Goal: Task Accomplishment & Management: Complete application form

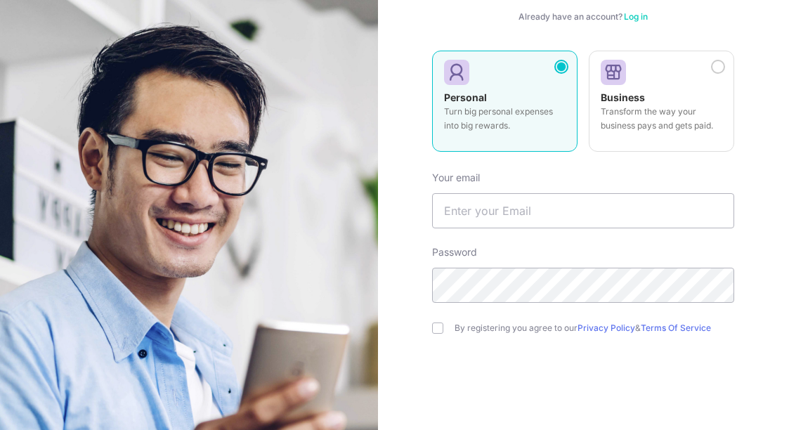
scroll to position [183, 0]
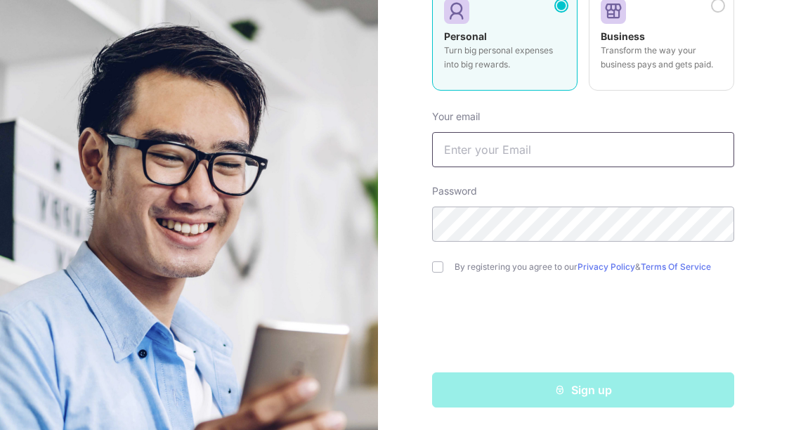
click at [465, 153] on input "text" at bounding box center [583, 149] width 302 height 35
type input "[EMAIL_ADDRESS][DOMAIN_NAME]"
click at [438, 267] on input "checkbox" at bounding box center [437, 266] width 11 height 11
checkbox input "true"
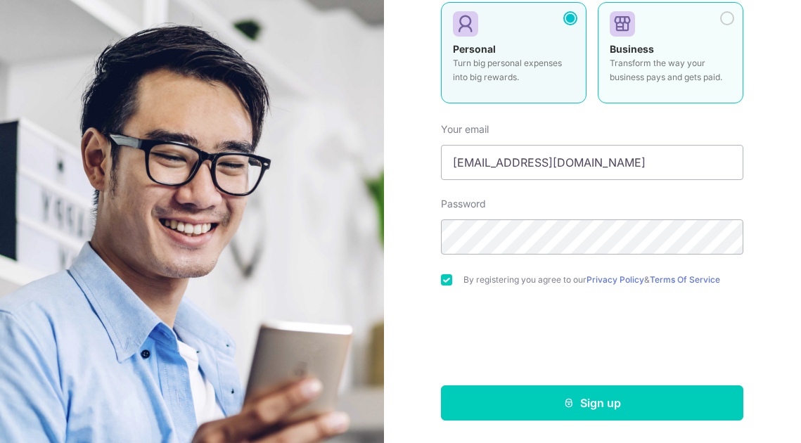
scroll to position [171, 0]
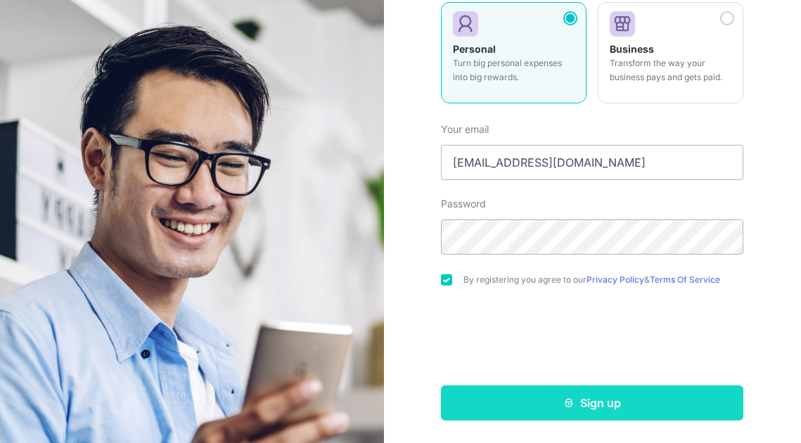
click at [600, 405] on button "Sign up" at bounding box center [592, 402] width 302 height 35
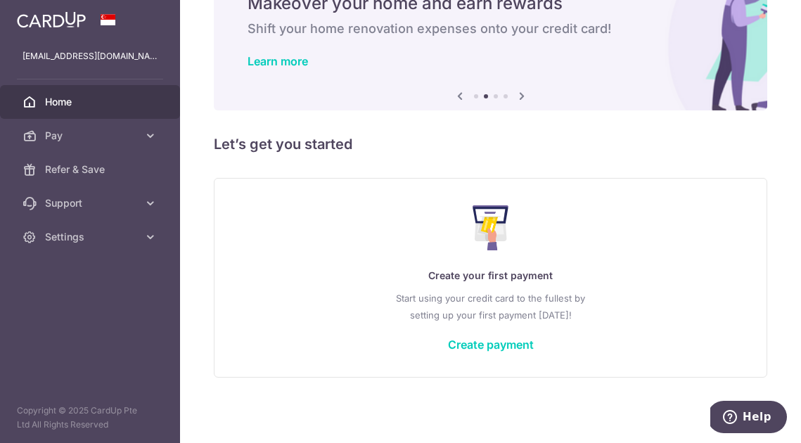
scroll to position [70, 0]
click at [493, 339] on link "Create payment" at bounding box center [491, 344] width 86 height 14
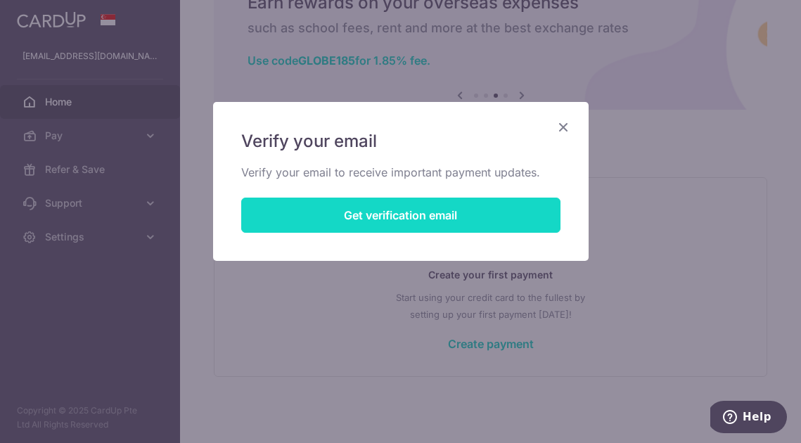
click at [397, 216] on button "Get verification email" at bounding box center [400, 214] width 319 height 35
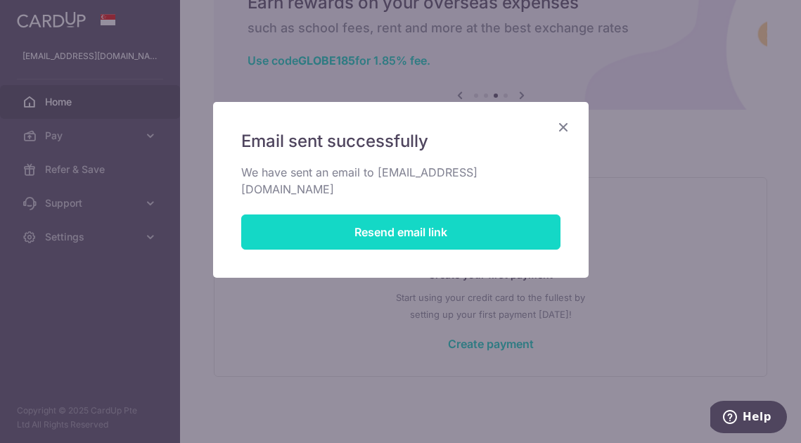
click at [392, 219] on button "Resend email link" at bounding box center [400, 231] width 319 height 35
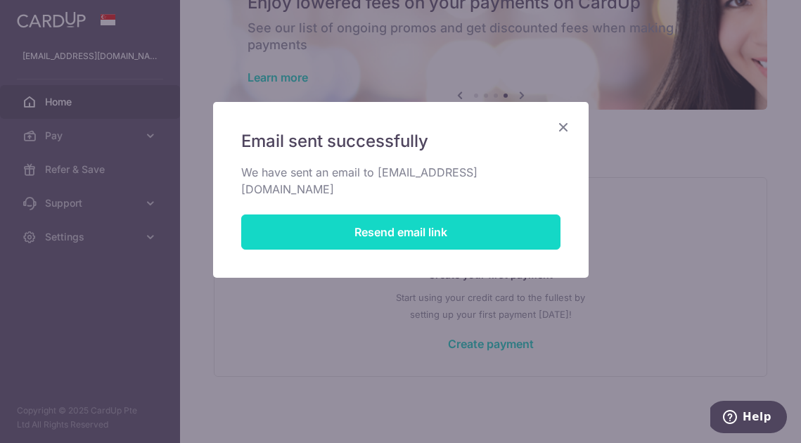
click at [398, 217] on button "Resend email link" at bounding box center [400, 231] width 319 height 35
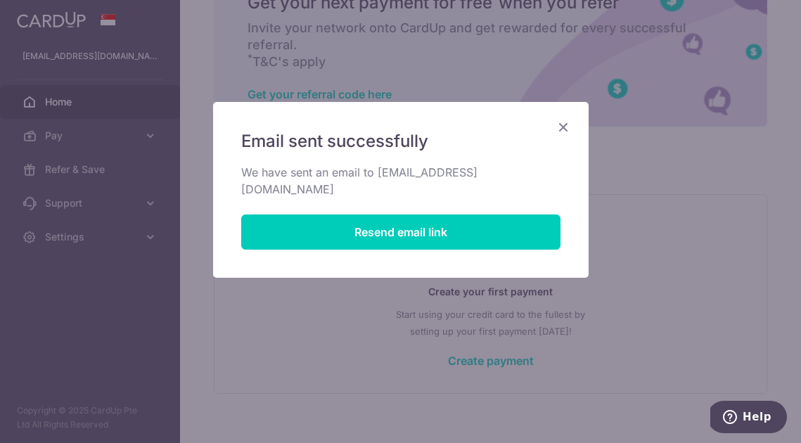
click at [564, 127] on icon "Close" at bounding box center [563, 127] width 17 height 18
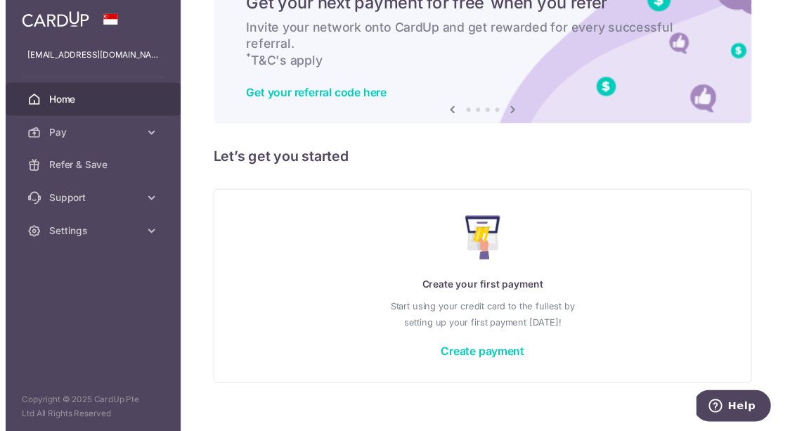
scroll to position [0, 0]
